Goal: Book appointment/travel/reservation

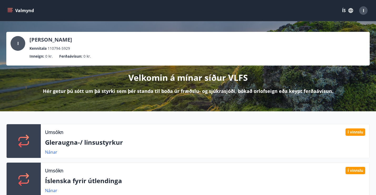
click at [349, 9] on icon "button" at bounding box center [351, 11] width 6 height 6
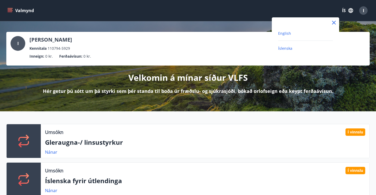
click at [283, 36] on span "English" at bounding box center [284, 33] width 13 height 5
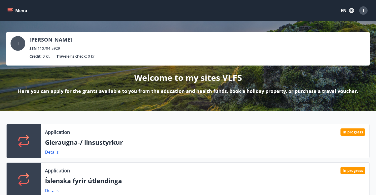
click at [9, 7] on button "Menu" at bounding box center [17, 10] width 23 height 9
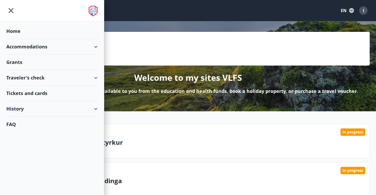
click at [20, 48] on div "Accommodations" at bounding box center [51, 47] width 91 height 16
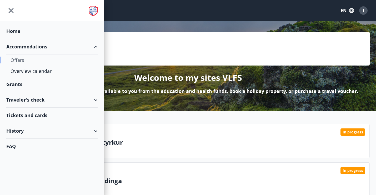
click at [19, 61] on div "Offers" at bounding box center [52, 60] width 83 height 11
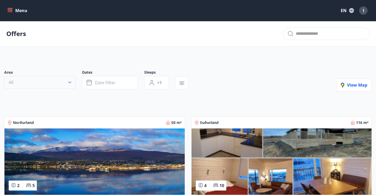
click at [67, 84] on button "All" at bounding box center [40, 82] width 72 height 13
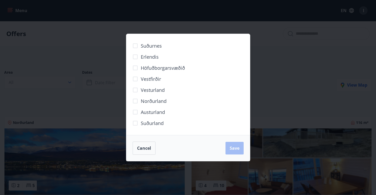
click at [180, 68] on span "Höfuðborgarsvæðið" at bounding box center [163, 68] width 44 height 7
click at [234, 145] on span "Save" at bounding box center [235, 148] width 10 height 6
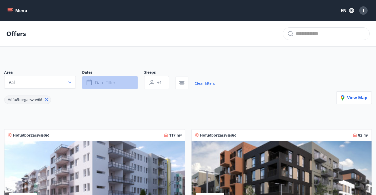
click at [115, 82] on span "Date filter" at bounding box center [105, 83] width 21 height 6
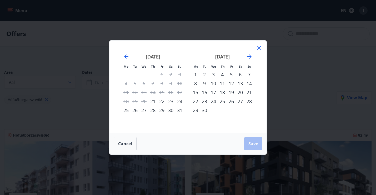
click at [315, 87] on div "Mo Tu We Th Fr Sa Su Mo Tu We Th Fr Sa Su July 2025 1 2 3 4 5 6 7 8 9 10 11 12 …" at bounding box center [188, 97] width 376 height 195
click at [260, 48] on icon at bounding box center [259, 48] width 6 height 6
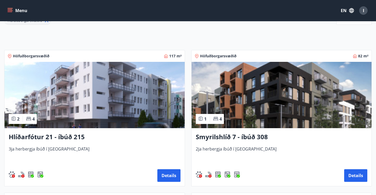
scroll to position [79, 0]
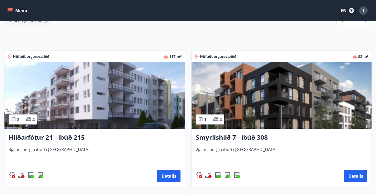
click at [286, 79] on img at bounding box center [282, 95] width 180 height 66
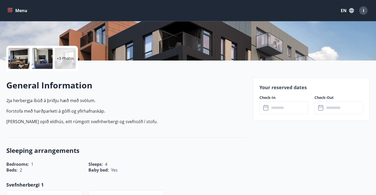
scroll to position [114, 0]
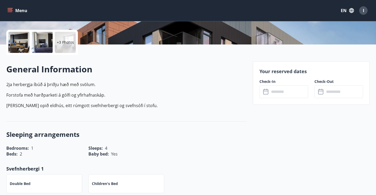
click at [286, 90] on input "text" at bounding box center [289, 91] width 39 height 13
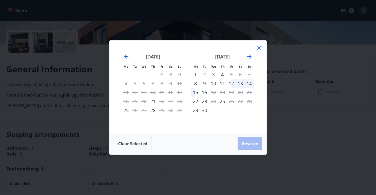
click at [261, 47] on icon at bounding box center [259, 48] width 6 height 6
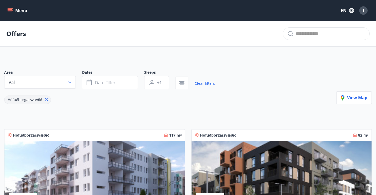
click at [84, 161] on img at bounding box center [94, 174] width 180 height 66
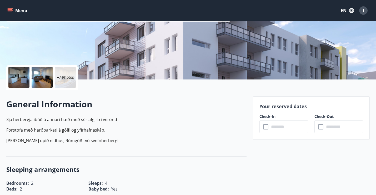
scroll to position [79, 0]
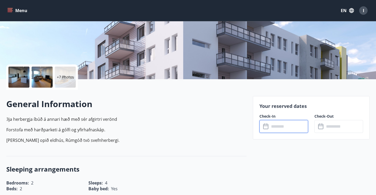
click at [296, 130] on input "text" at bounding box center [289, 126] width 39 height 13
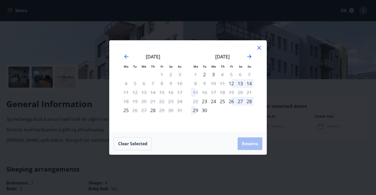
click at [297, 79] on div "Mo Tu We Th Fr Sa Su Mo Tu We Th Fr Sa Su July 2025 1 2 3 4 5 6 7 8 9 10 11 12 …" at bounding box center [188, 97] width 376 height 195
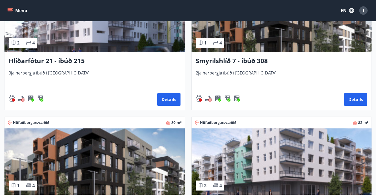
scroll to position [163, 0]
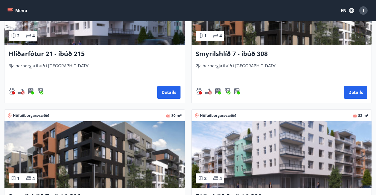
click at [140, 136] on img at bounding box center [94, 154] width 180 height 66
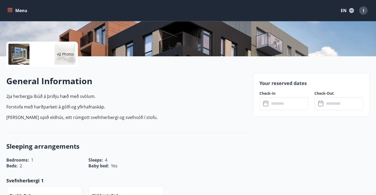
scroll to position [105, 0]
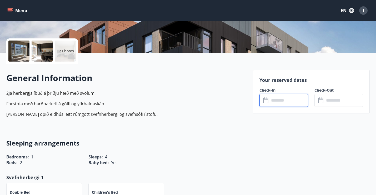
click at [289, 95] on input "text" at bounding box center [289, 100] width 39 height 13
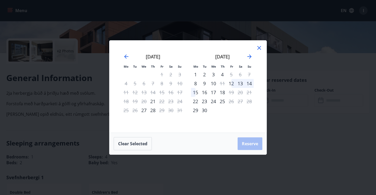
click at [276, 123] on div "Mo Tu We Th Fr Sa Su Mo Tu We Th Fr Sa Su July 2025 1 2 3 4 5 6 7 8 9 10 11 12 …" at bounding box center [188, 97] width 376 height 195
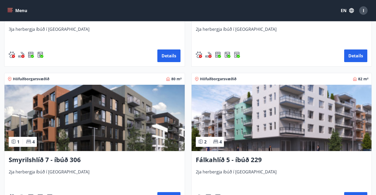
click at [299, 132] on img at bounding box center [282, 118] width 180 height 66
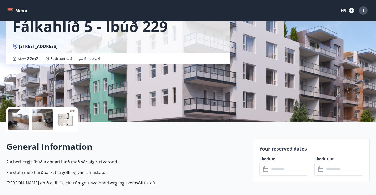
scroll to position [70, 0]
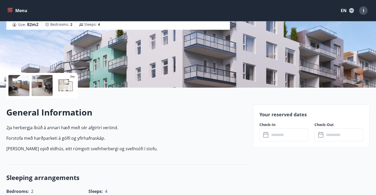
click at [280, 138] on input "text" at bounding box center [289, 135] width 39 height 13
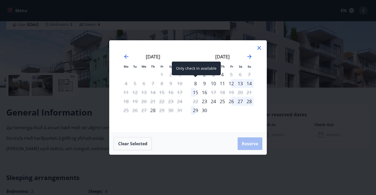
click at [196, 84] on div "8" at bounding box center [195, 83] width 9 height 9
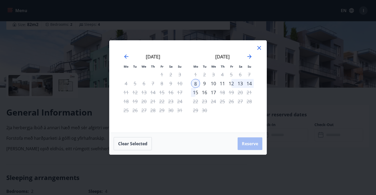
click at [261, 48] on icon at bounding box center [259, 48] width 6 height 6
